Goal: Task Accomplishment & Management: Use online tool/utility

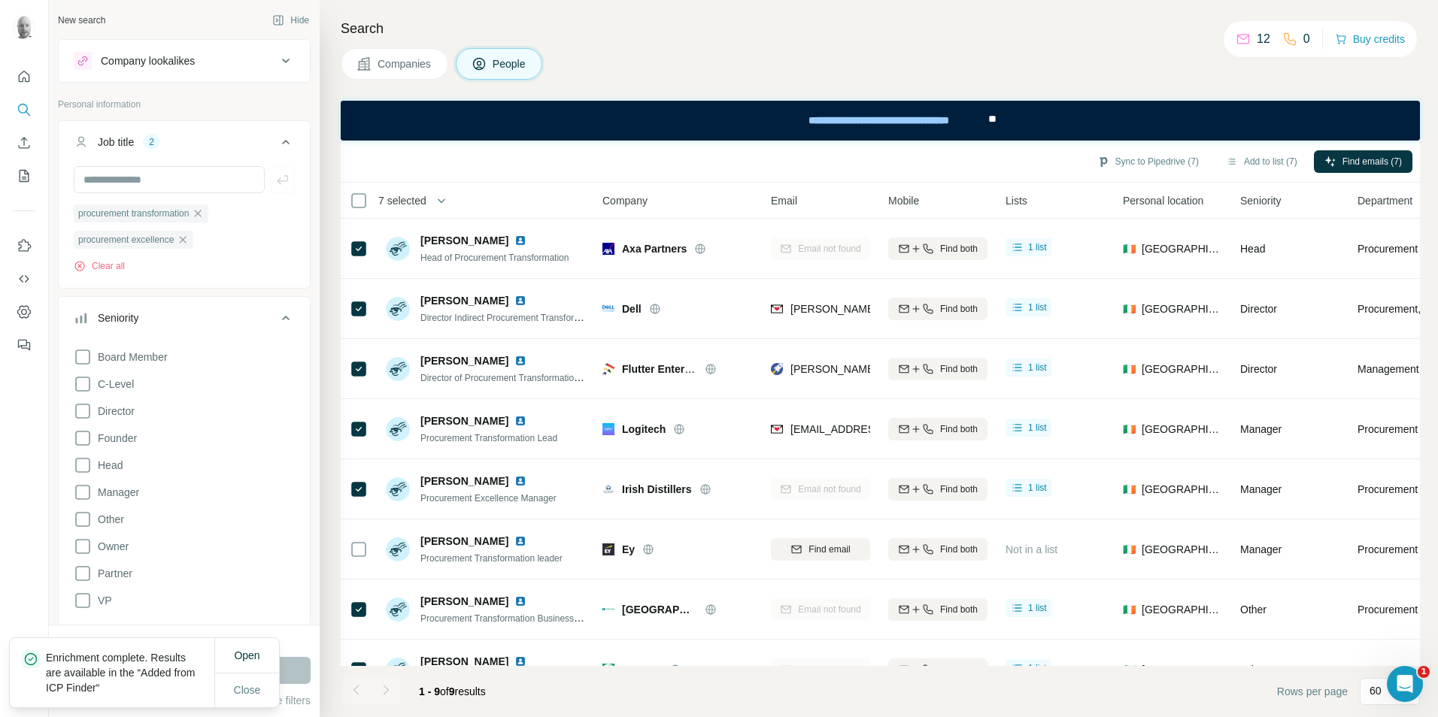
scroll to position [526, 0]
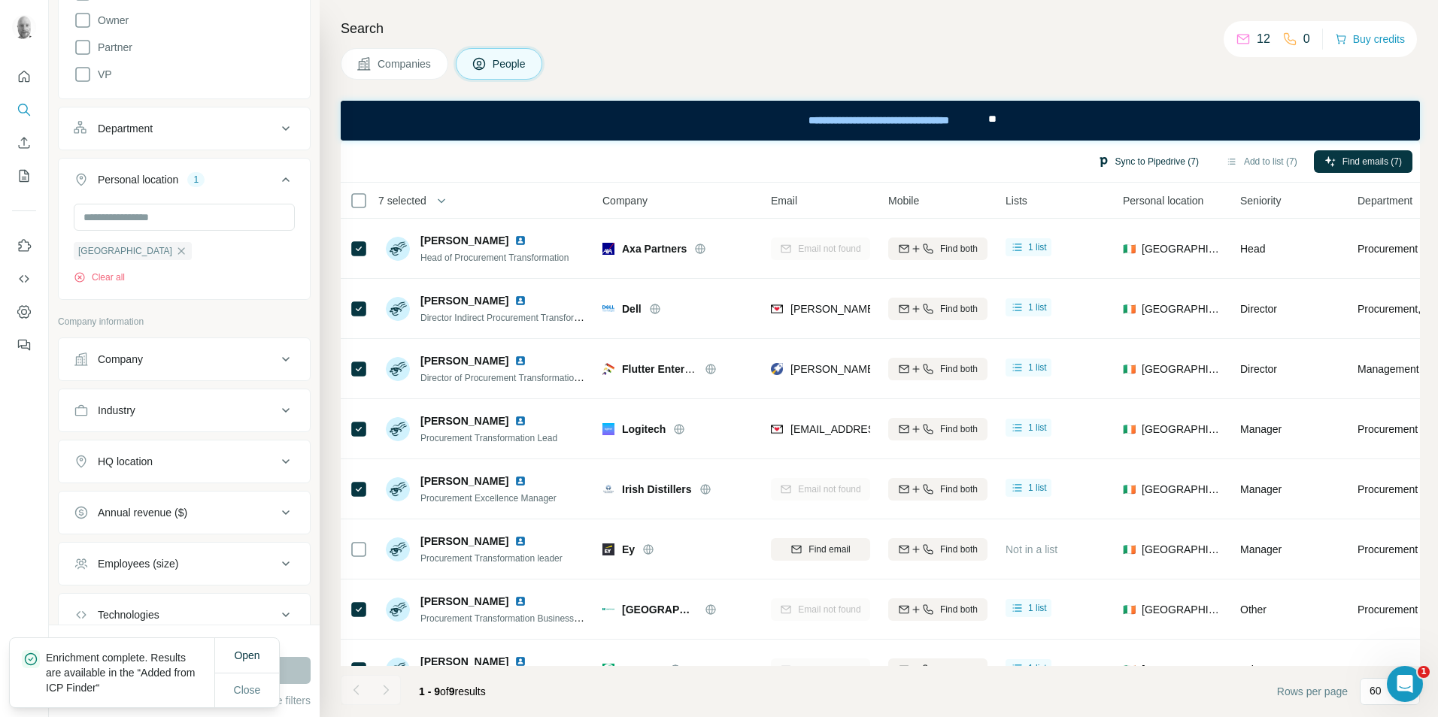
click at [1165, 165] on button "Sync to Pipedrive (7)" at bounding box center [1148, 161] width 123 height 23
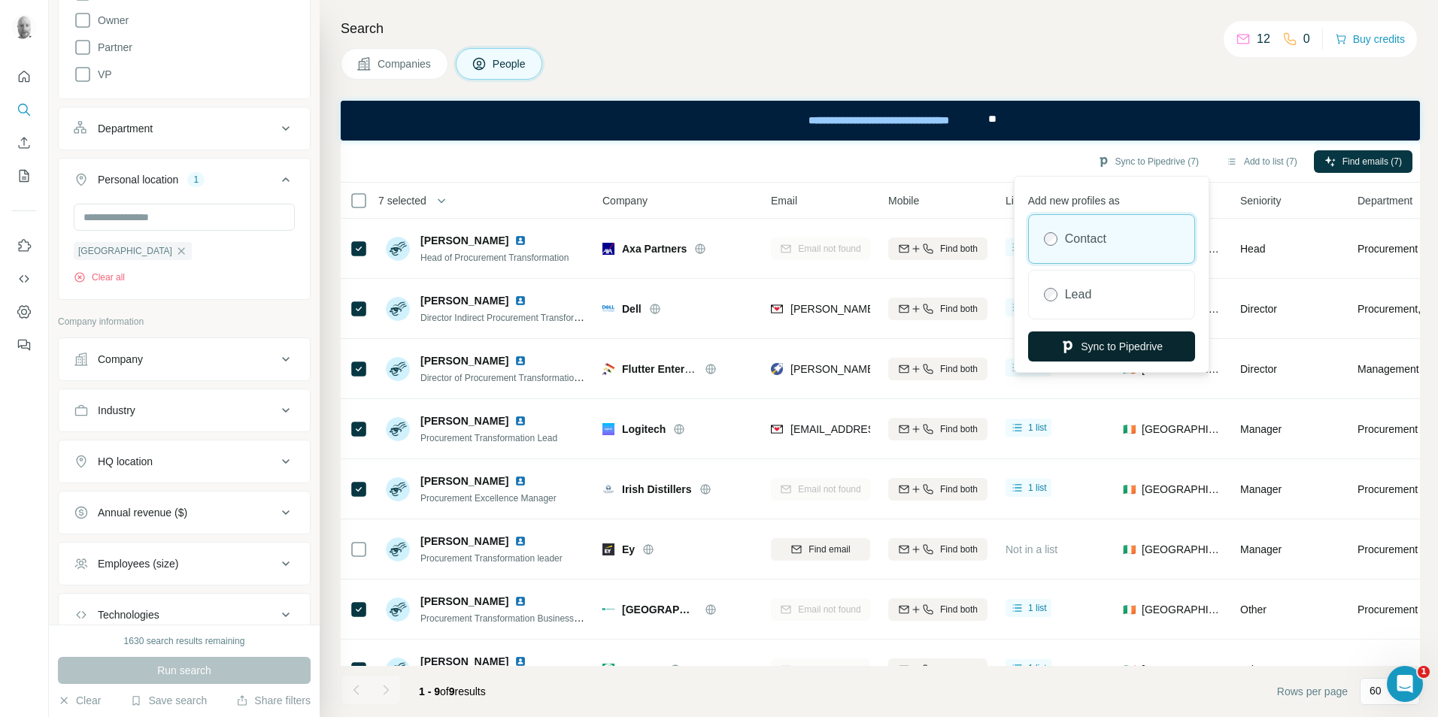
click at [1118, 343] on button "Sync to Pipedrive" at bounding box center [1111, 347] width 167 height 30
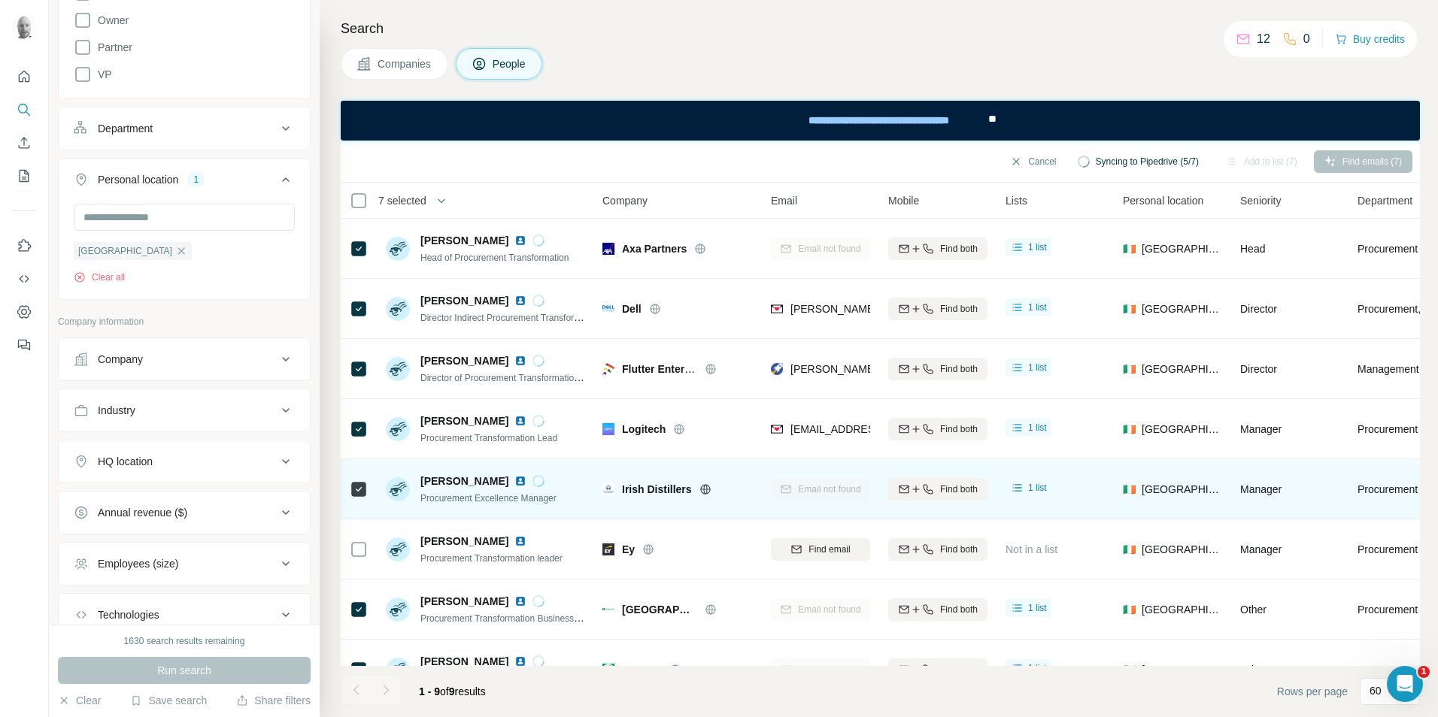
scroll to position [102, 0]
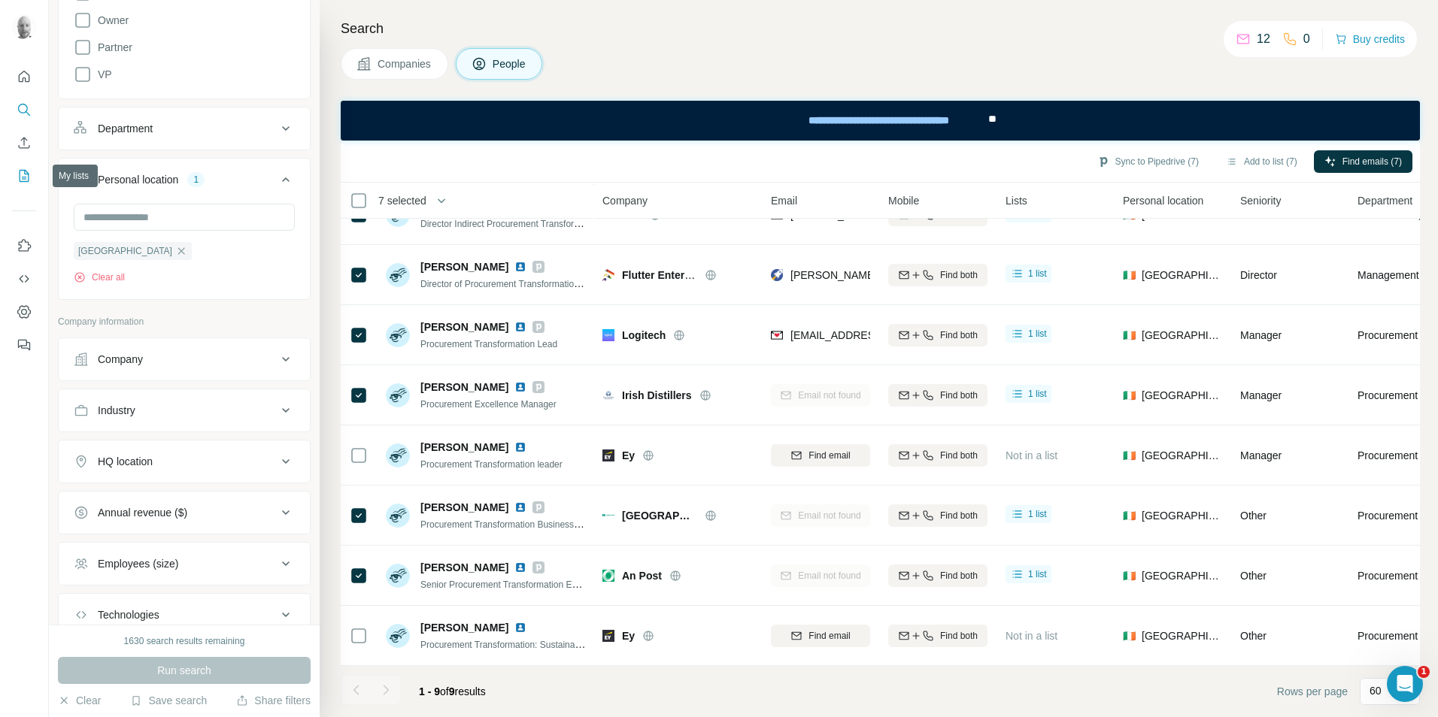
click at [26, 170] on icon "My lists" at bounding box center [24, 175] width 15 height 15
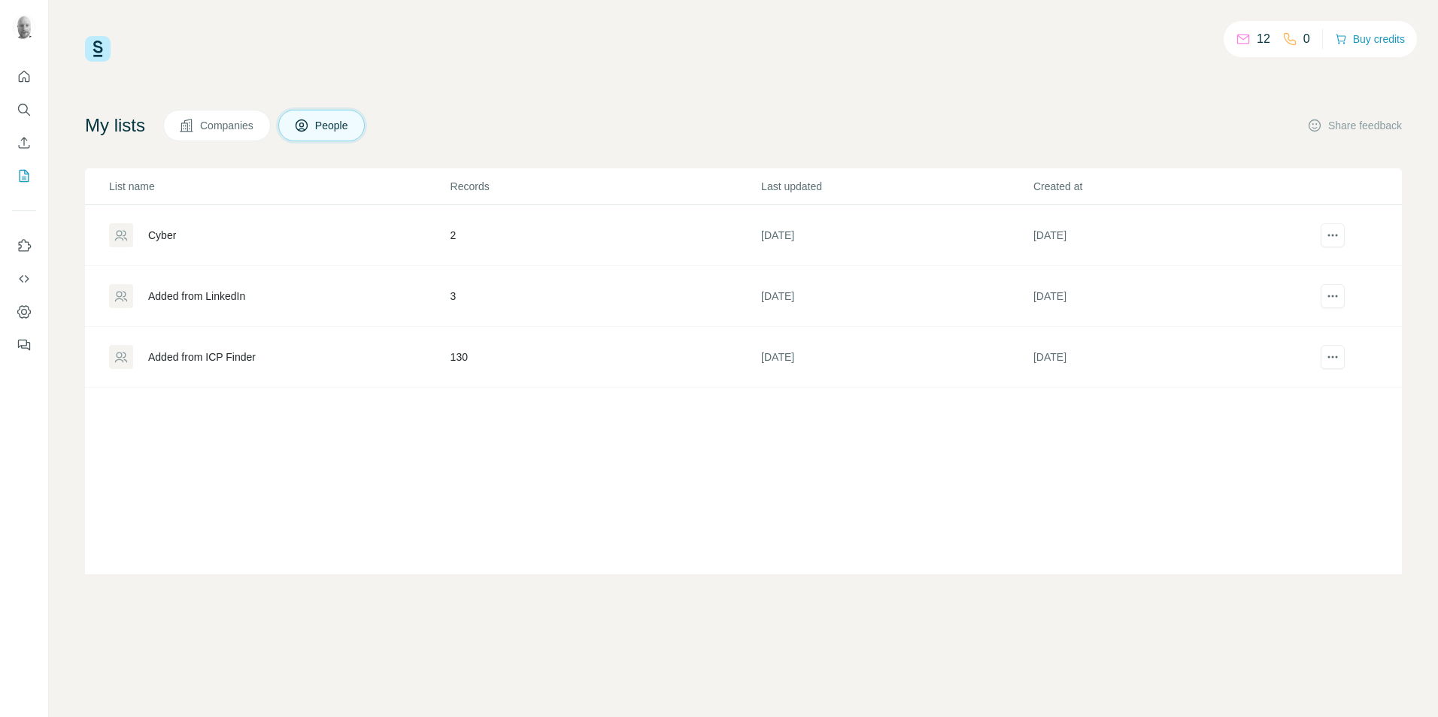
click at [198, 360] on div "Added from ICP Finder" at bounding box center [202, 357] width 108 height 15
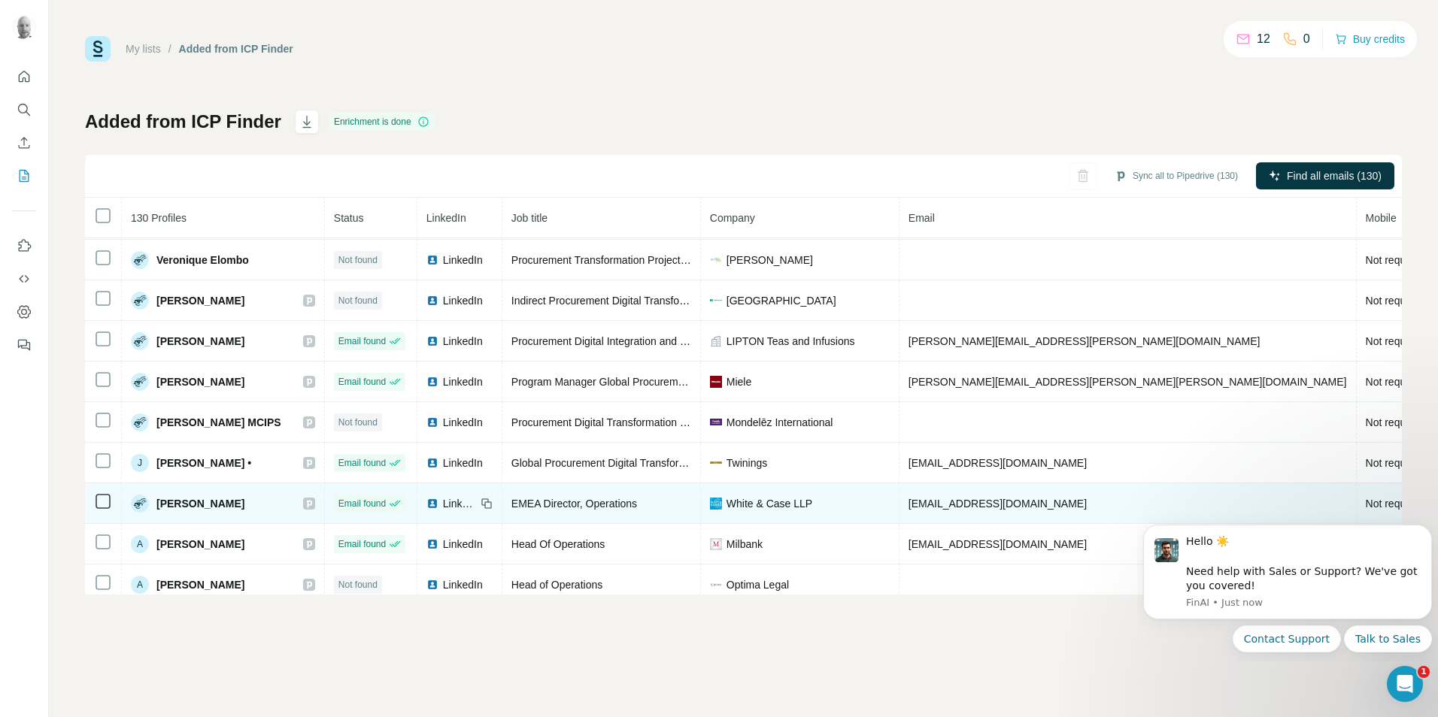
scroll to position [1576, 0]
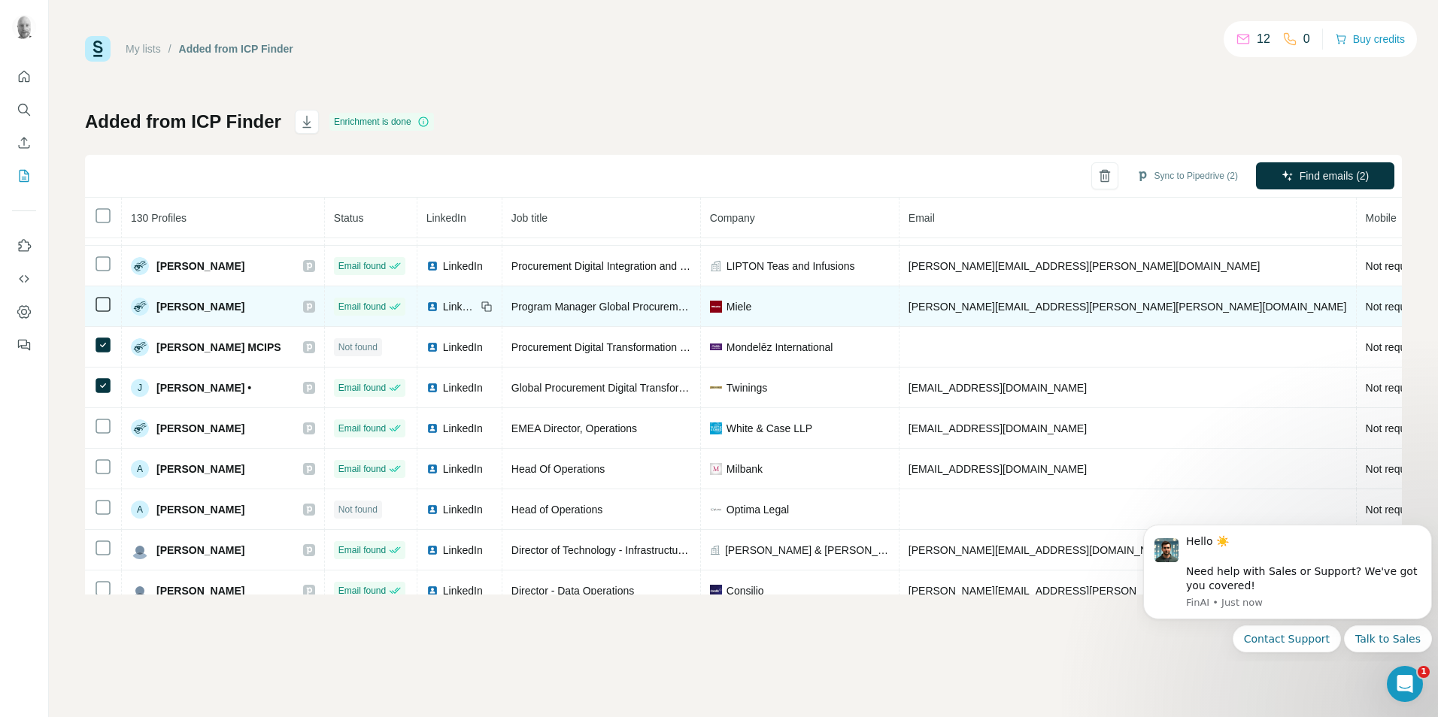
click at [101, 314] on td at bounding box center [103, 307] width 37 height 41
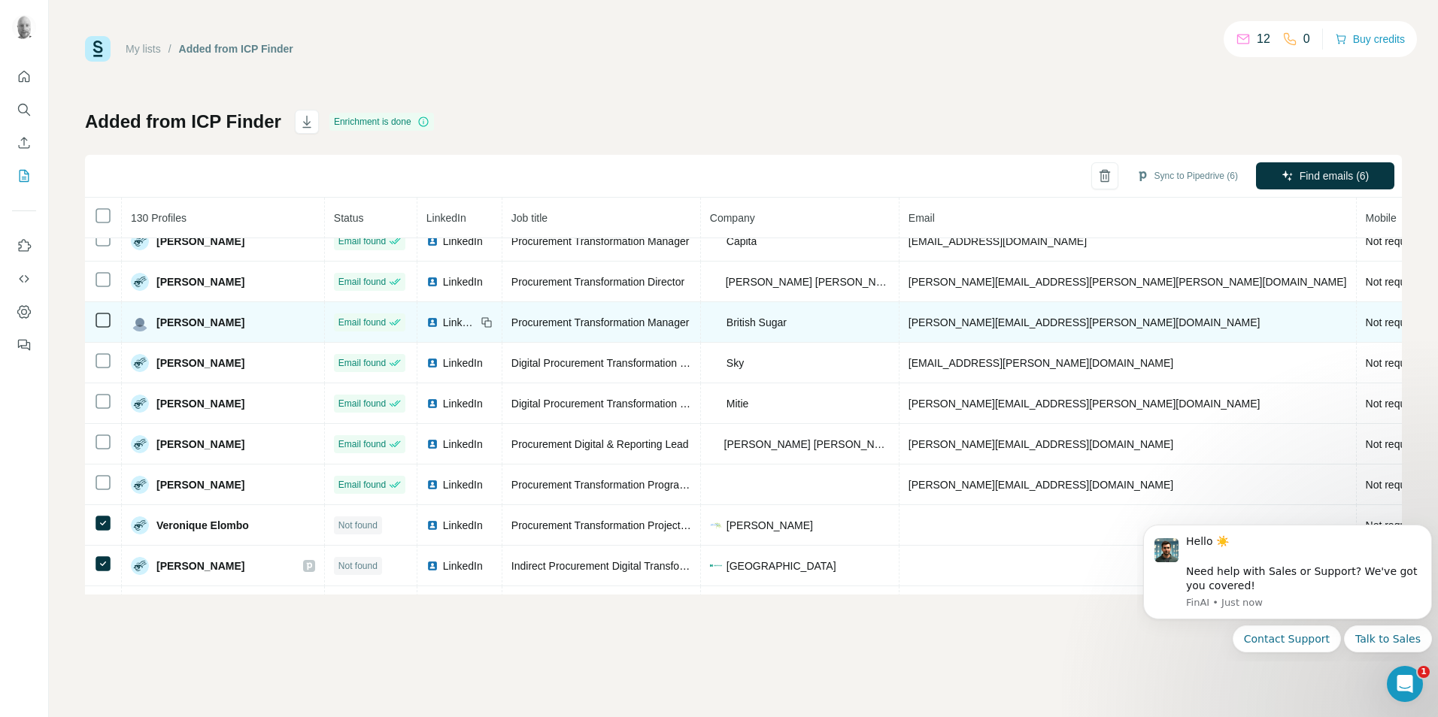
scroll to position [1200, 0]
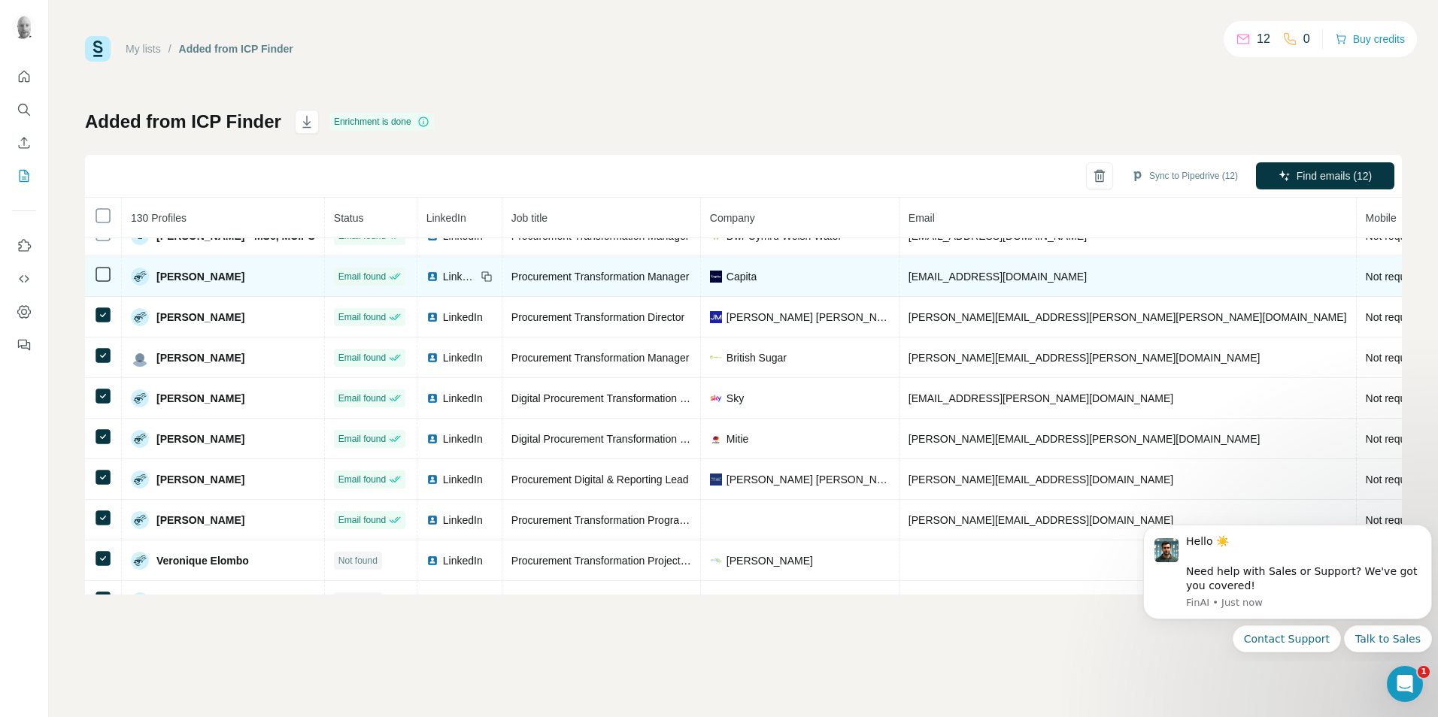
click at [113, 281] on td at bounding box center [103, 276] width 37 height 41
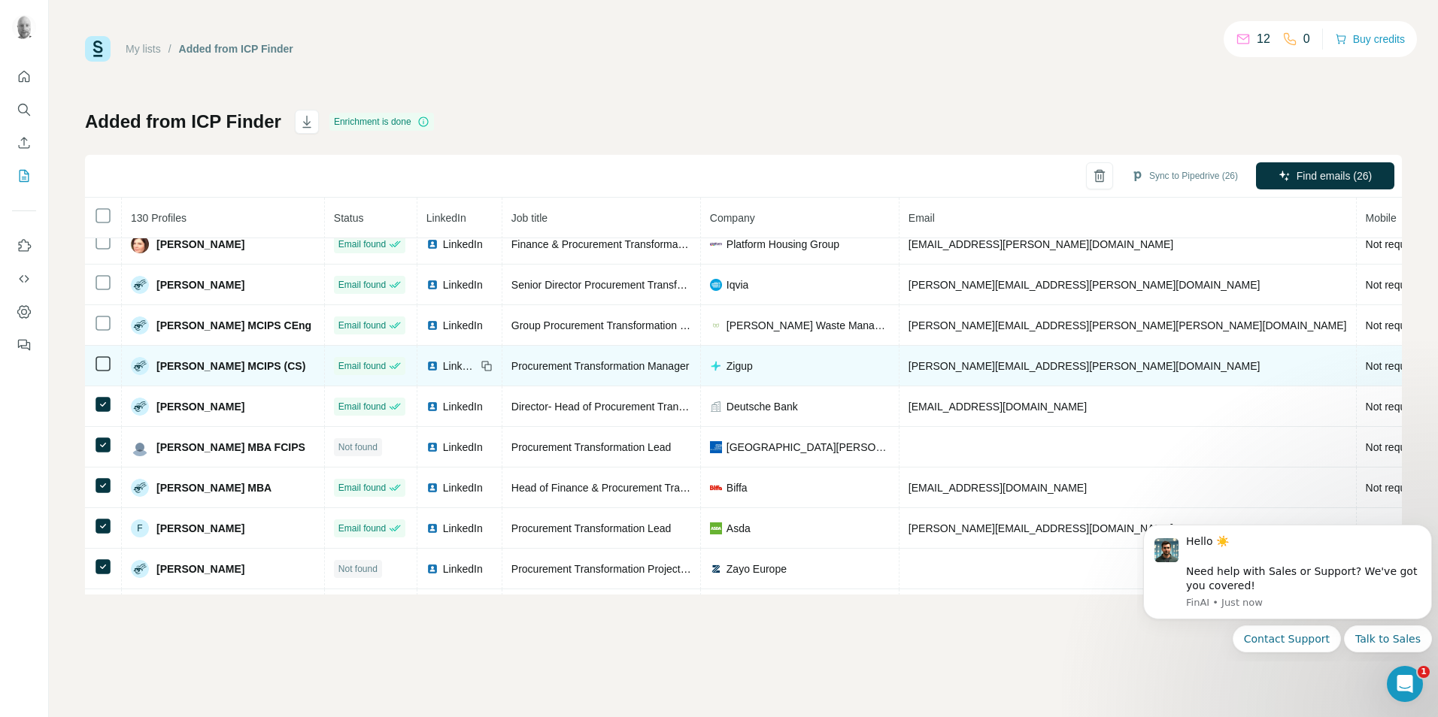
scroll to position [523, 0]
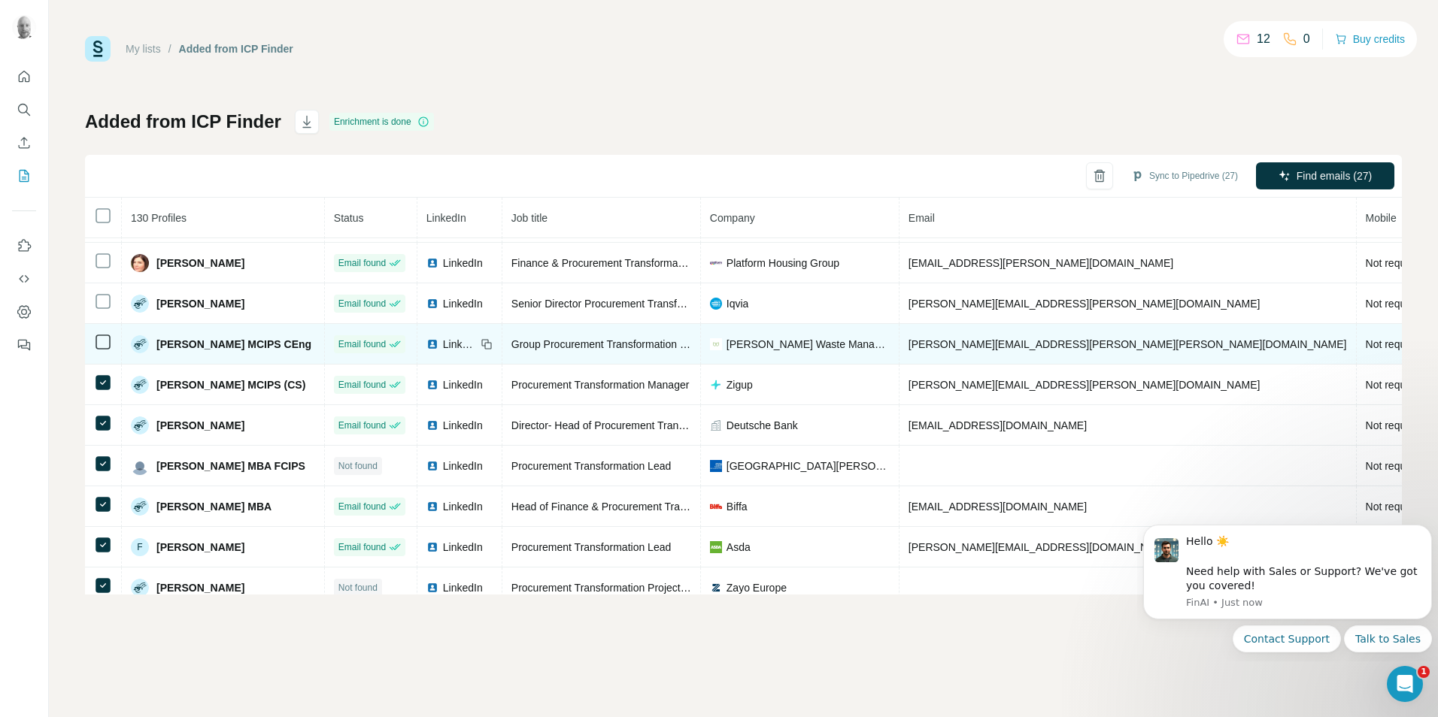
click at [100, 352] on td at bounding box center [103, 344] width 37 height 41
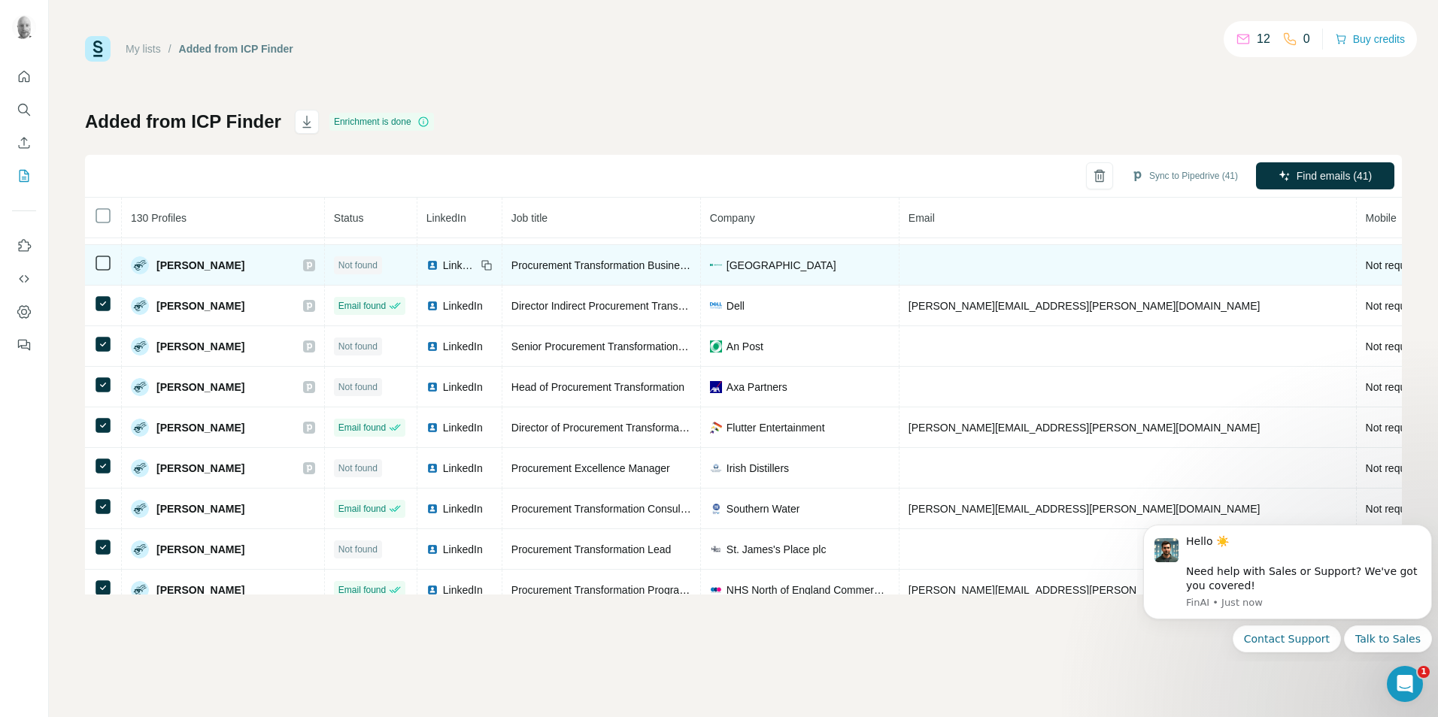
scroll to position [0, 0]
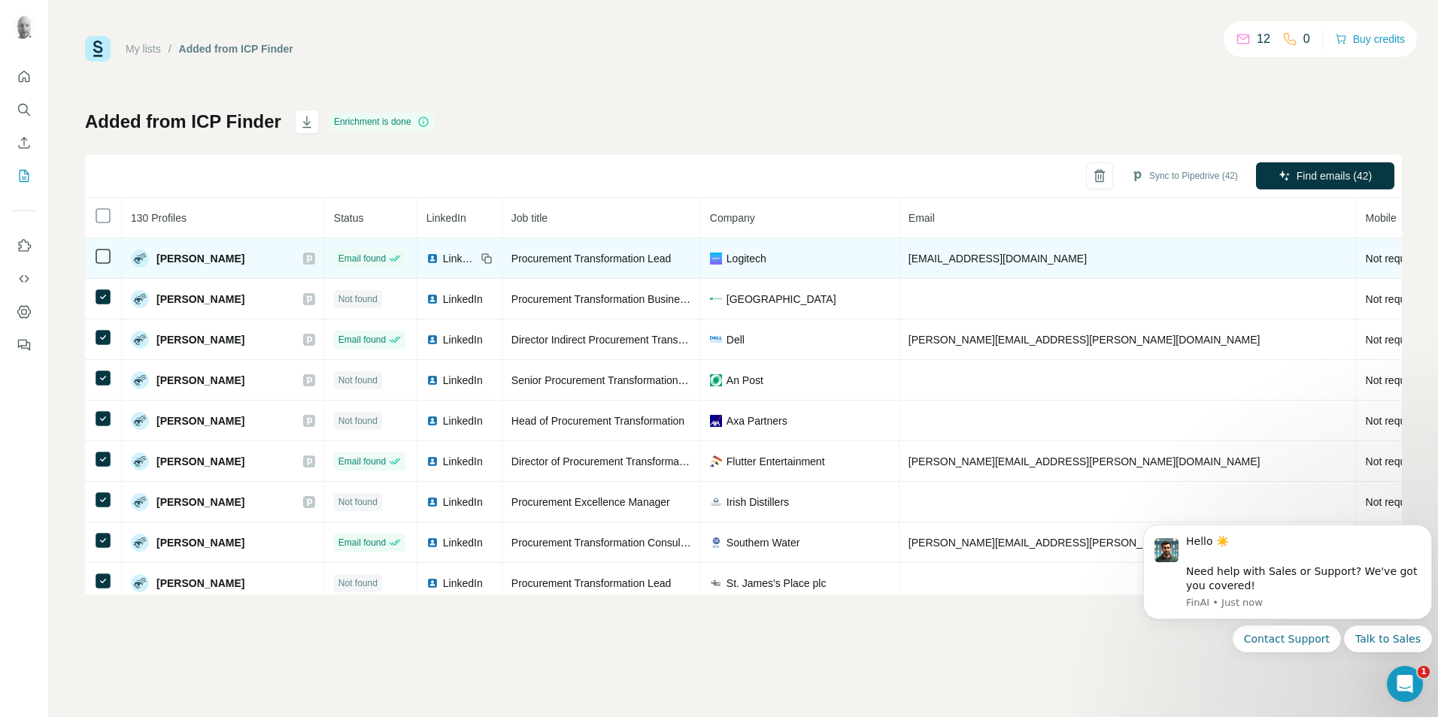
click at [102, 266] on td at bounding box center [103, 258] width 37 height 41
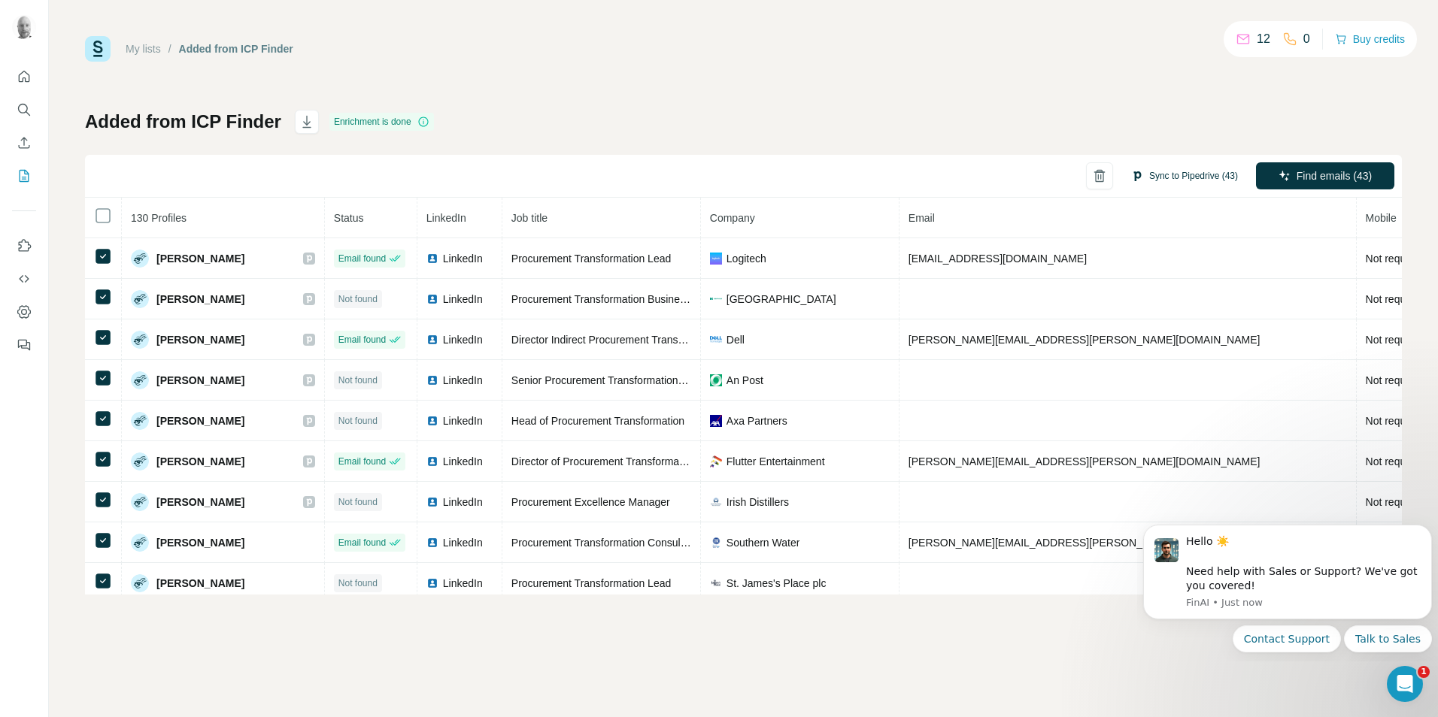
click at [1185, 180] on button "Sync to Pipedrive (43)" at bounding box center [1185, 176] width 128 height 23
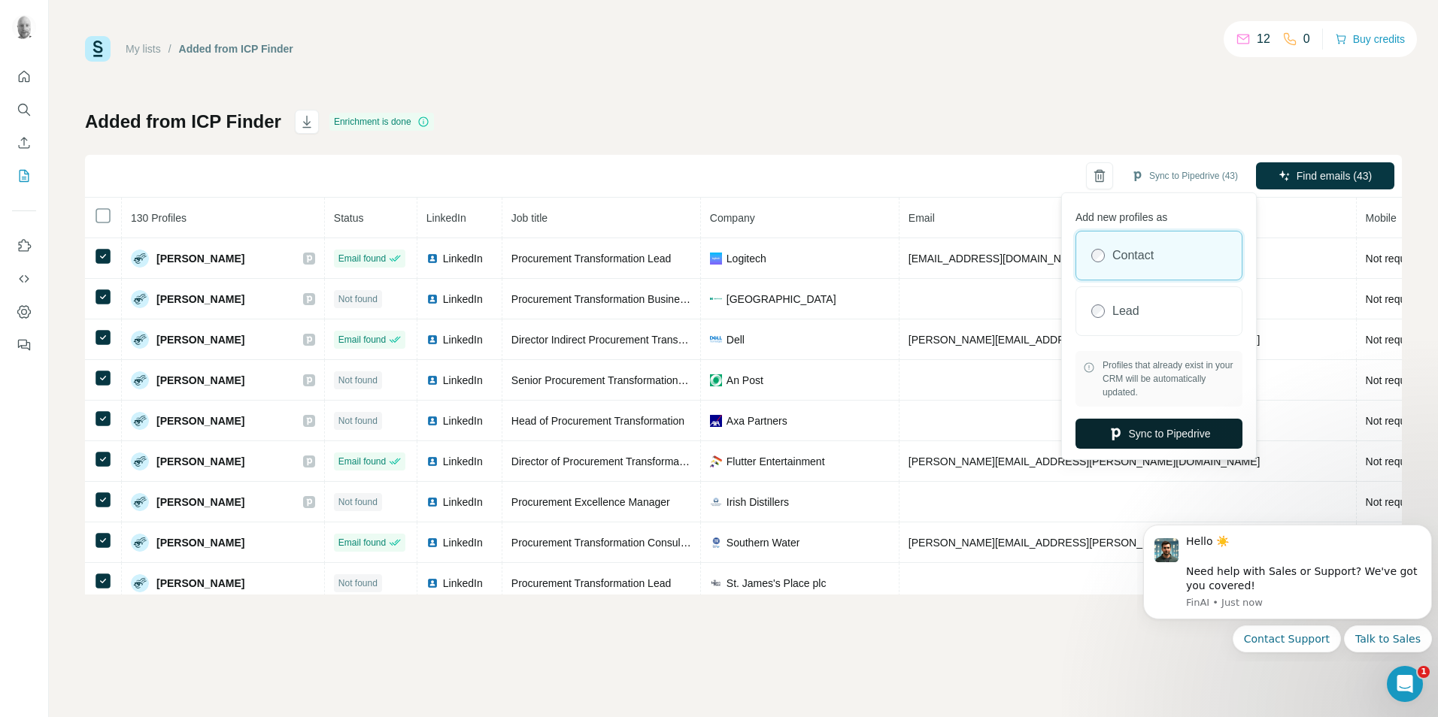
click at [1158, 433] on button "Sync to Pipedrive" at bounding box center [1158, 434] width 167 height 30
